Goal: Task Accomplishment & Management: Manage account settings

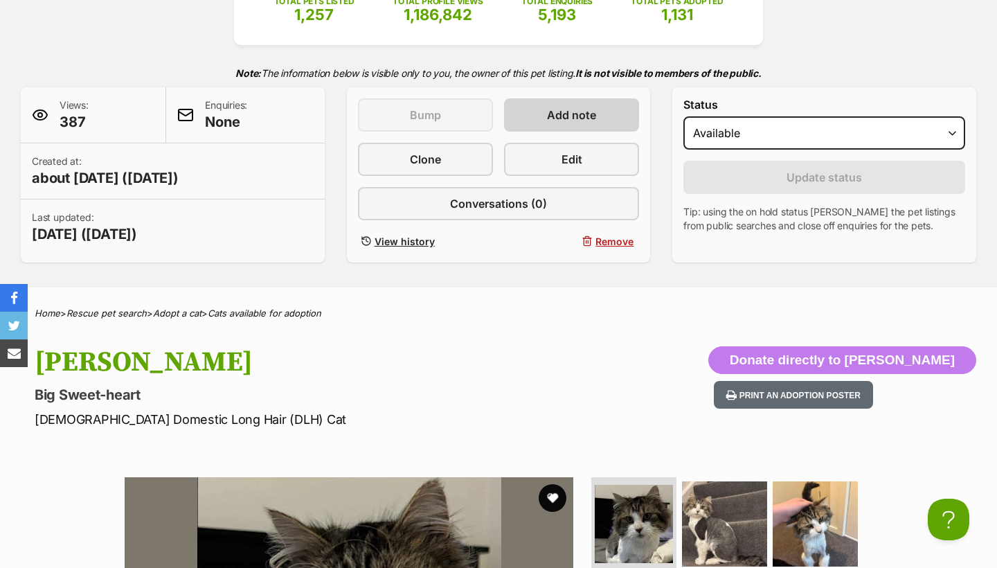
scroll to position [190, 0]
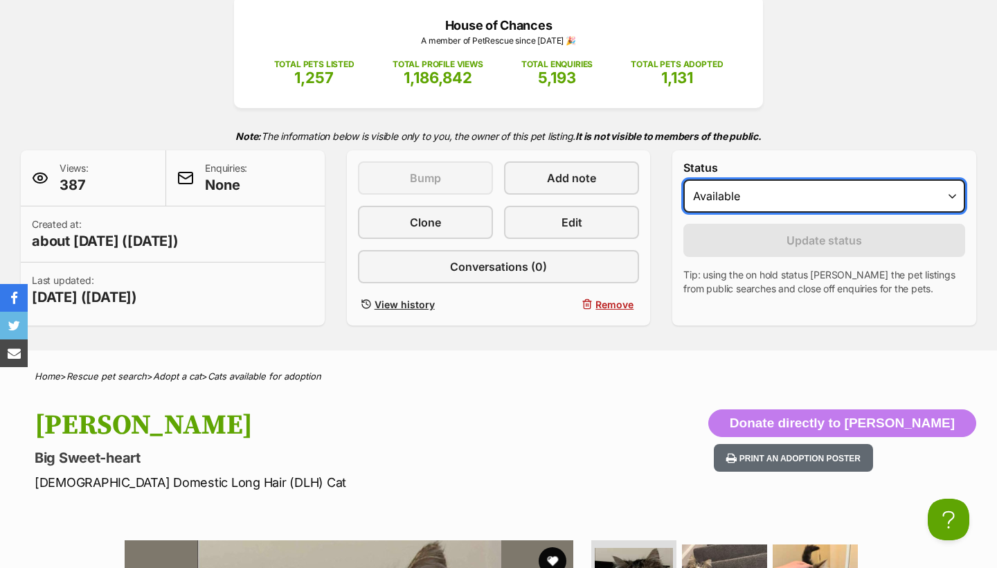
select select "rehomed"
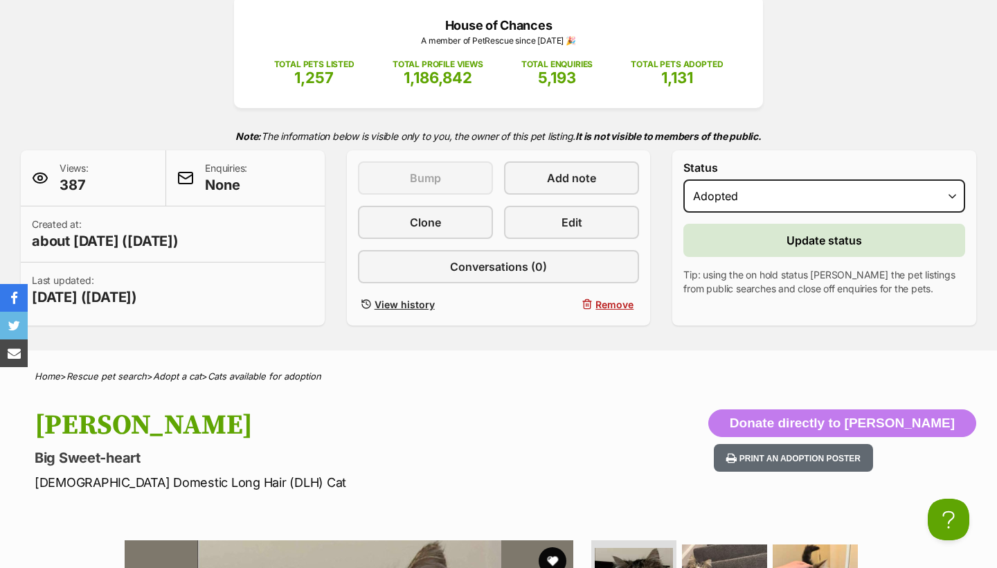
click at [784, 246] on button "Update status" at bounding box center [824, 240] width 282 height 33
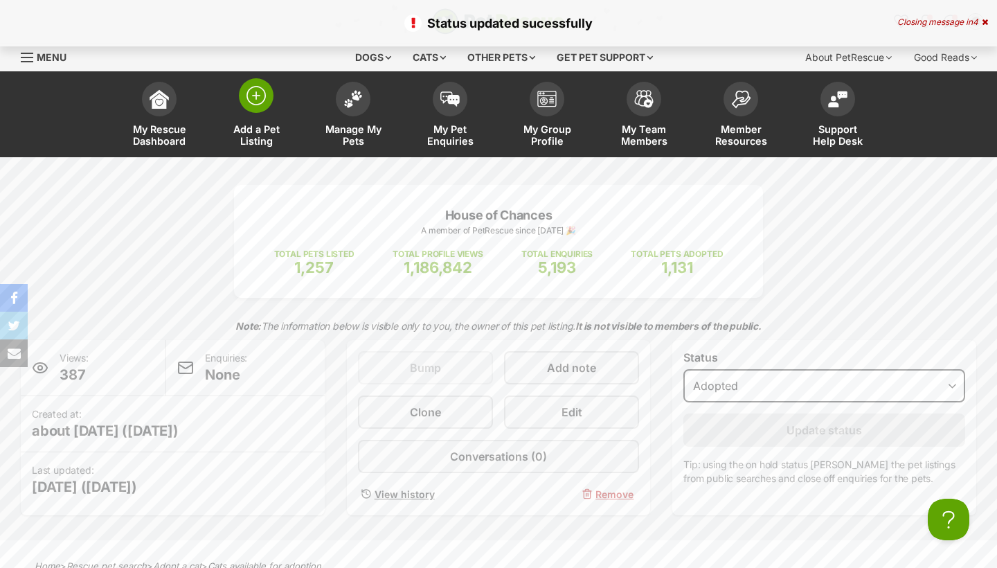
scroll to position [0, 0]
click at [345, 129] on span "Manage My Pets" at bounding box center [353, 135] width 62 height 24
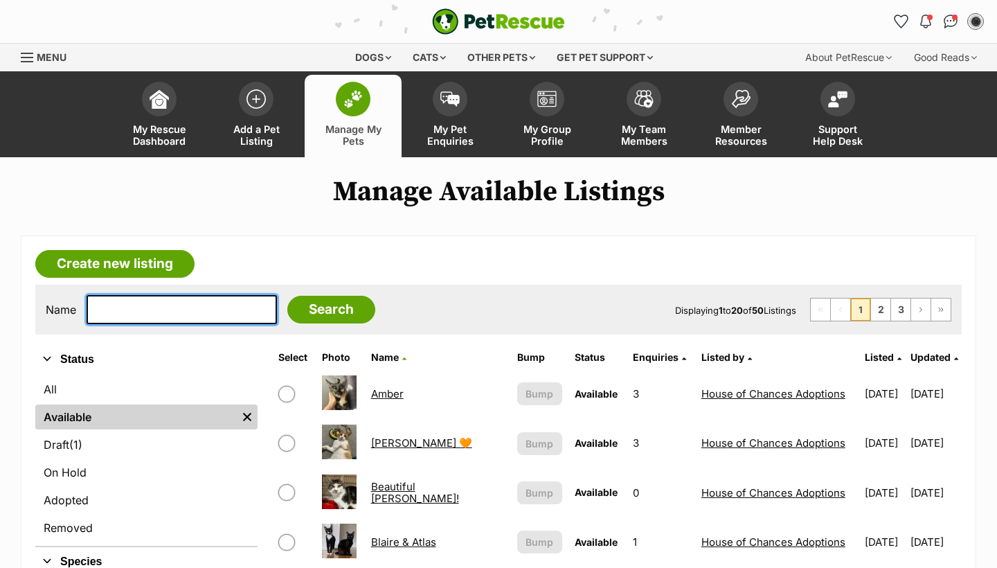
click at [228, 308] on input "text" at bounding box center [182, 309] width 190 height 29
type input "rambo"
click at [321, 309] on input "Search" at bounding box center [331, 310] width 88 height 28
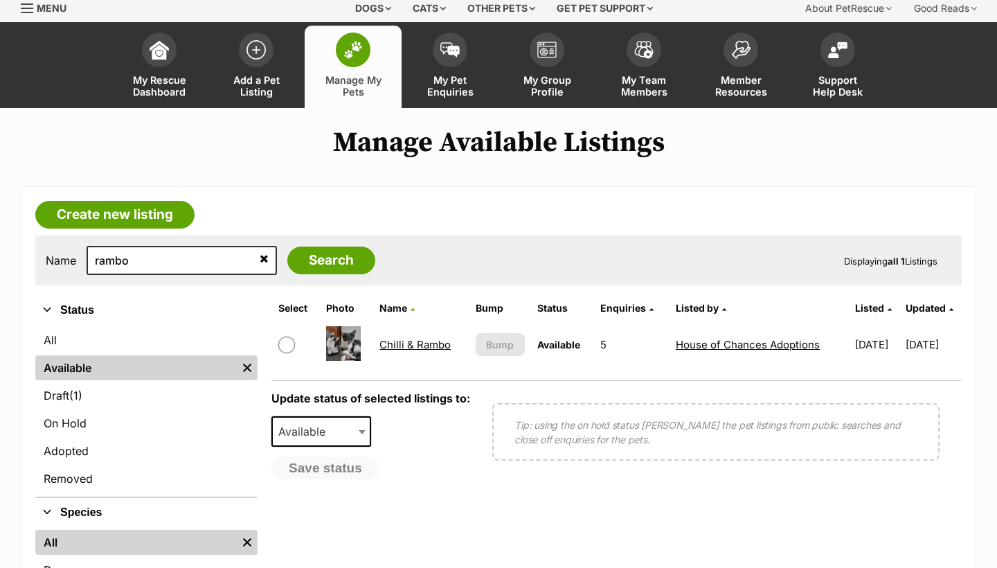
click at [413, 361] on td "Chilli & Rambo" at bounding box center [421, 344] width 94 height 48
click at [413, 350] on link "Chilli & Rambo" at bounding box center [414, 344] width 71 height 13
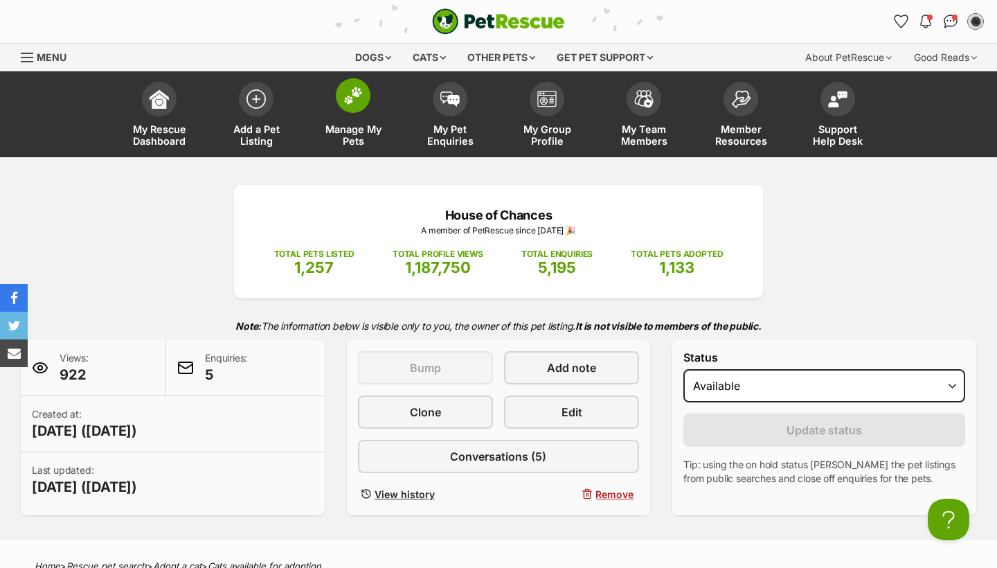
click at [361, 125] on span "Manage My Pets" at bounding box center [353, 135] width 62 height 24
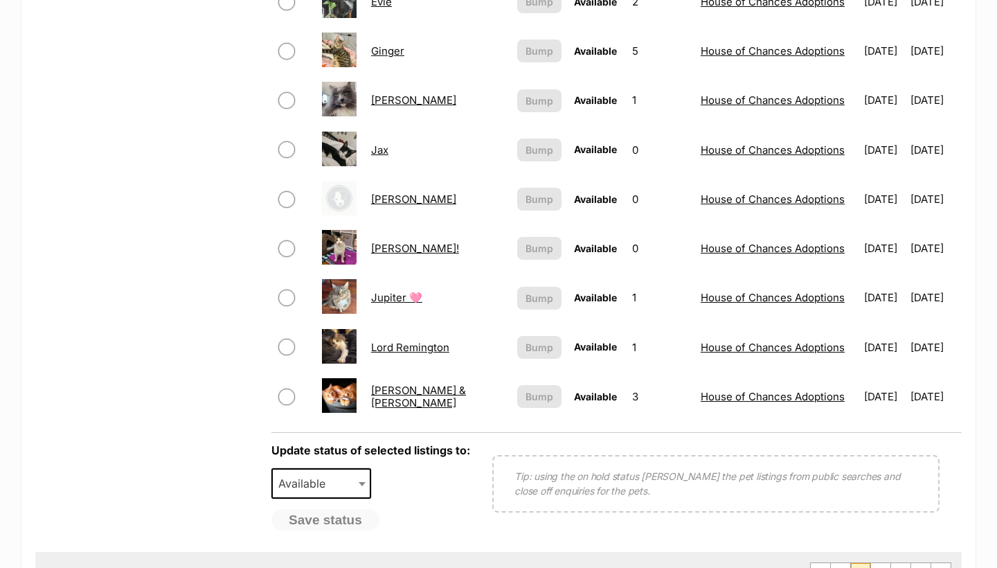
scroll to position [258, 0]
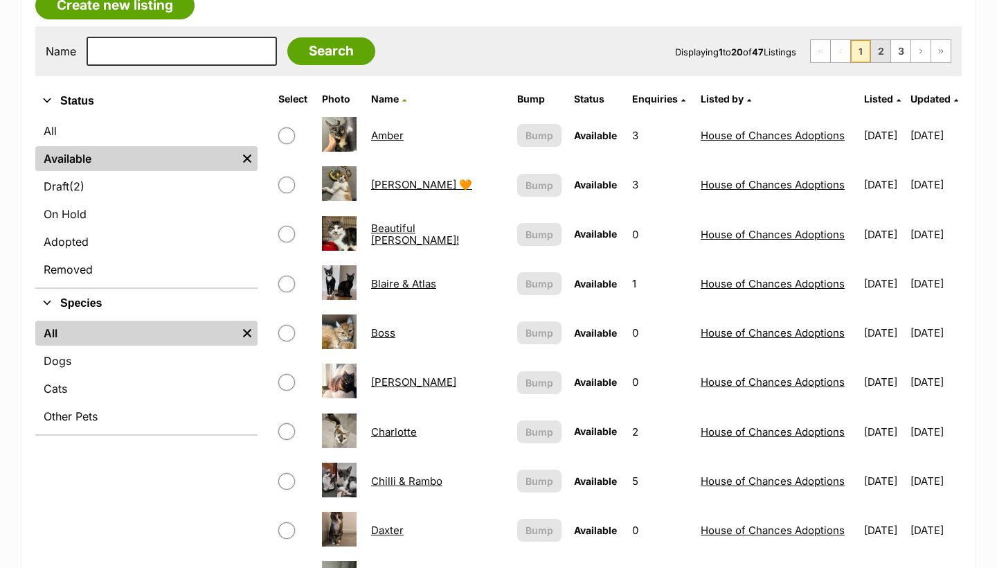
click at [885, 55] on link "2" at bounding box center [880, 51] width 19 height 22
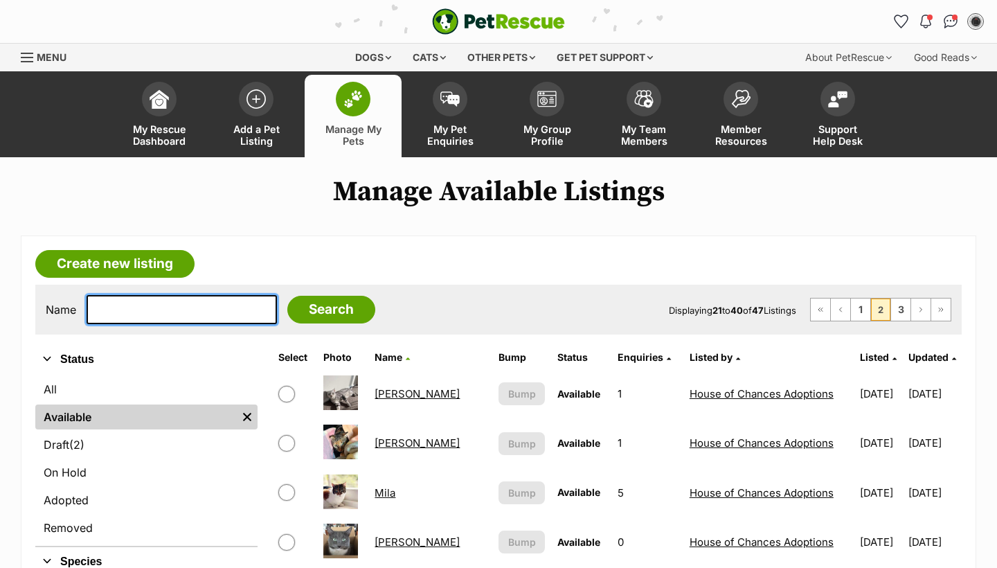
click at [167, 298] on input "text" at bounding box center [182, 309] width 190 height 29
type input "shelter manager"
click at [321, 309] on input "Search" at bounding box center [331, 310] width 88 height 28
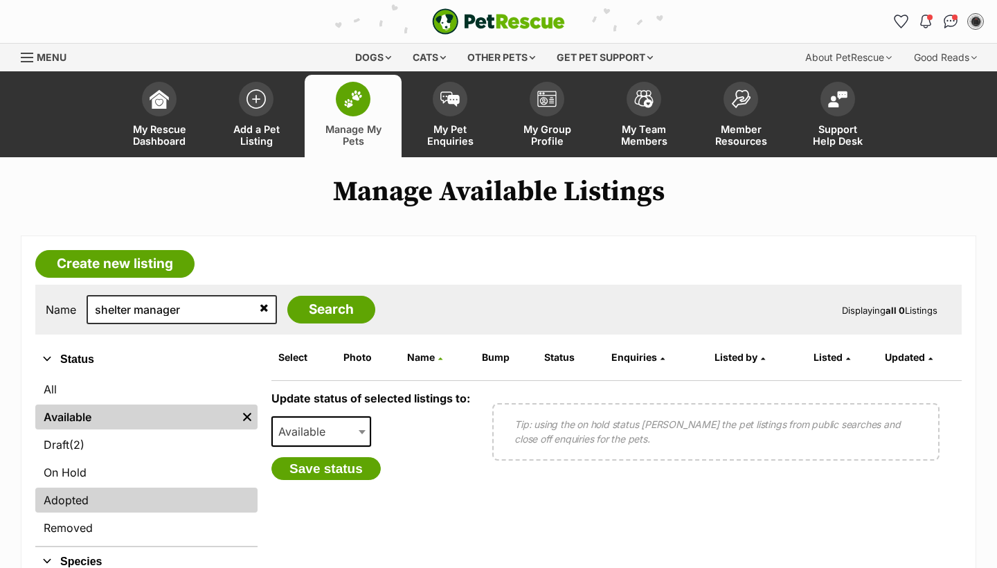
click at [146, 496] on link "Adopted" at bounding box center [146, 499] width 222 height 25
